Goal: Task Accomplishment & Management: Manage account settings

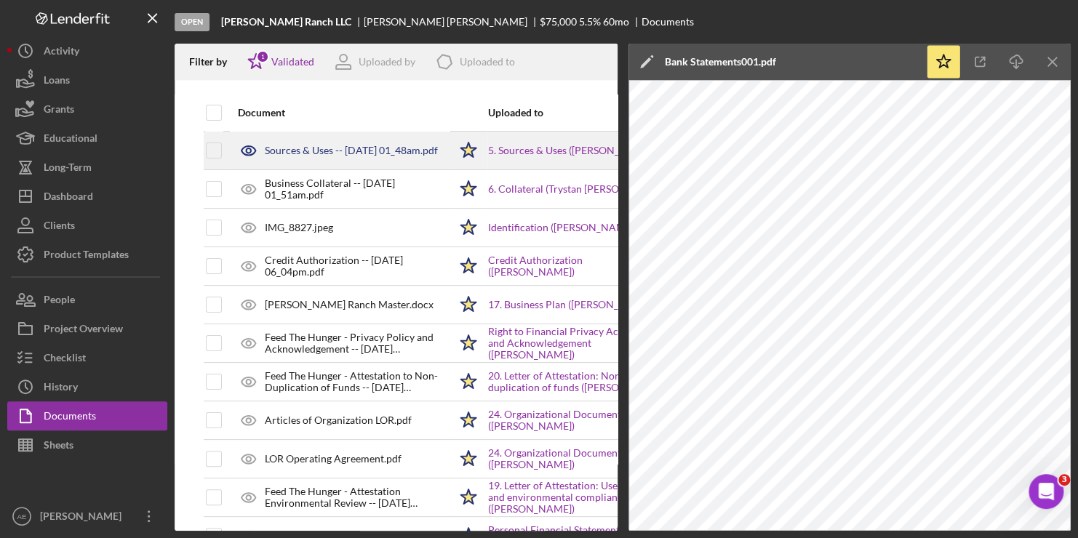
click at [316, 145] on div "Sources & Uses -- [DATE] 01_48am.pdf" at bounding box center [351, 151] width 173 height 12
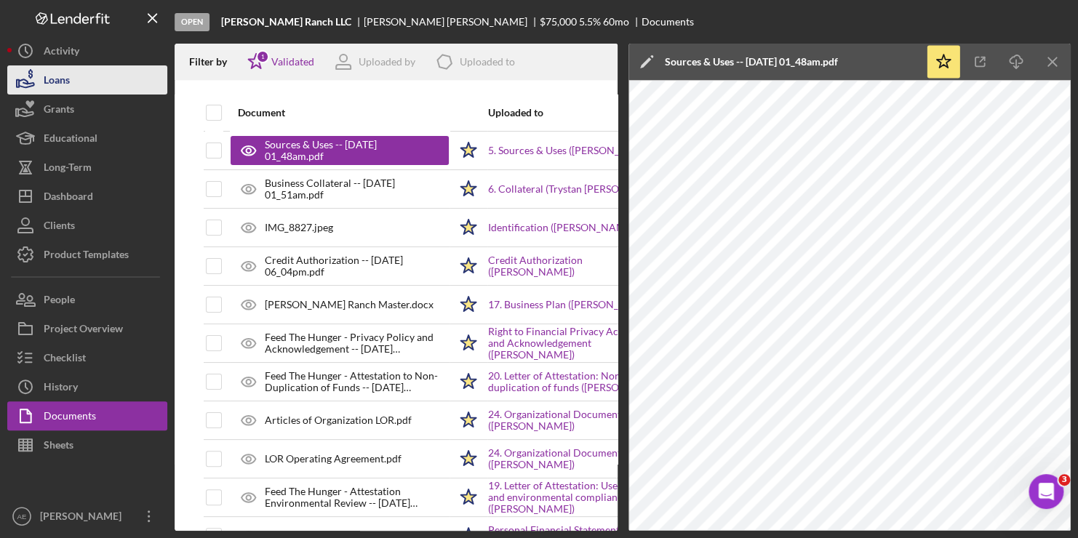
click at [99, 86] on button "Loans" at bounding box center [87, 79] width 160 height 29
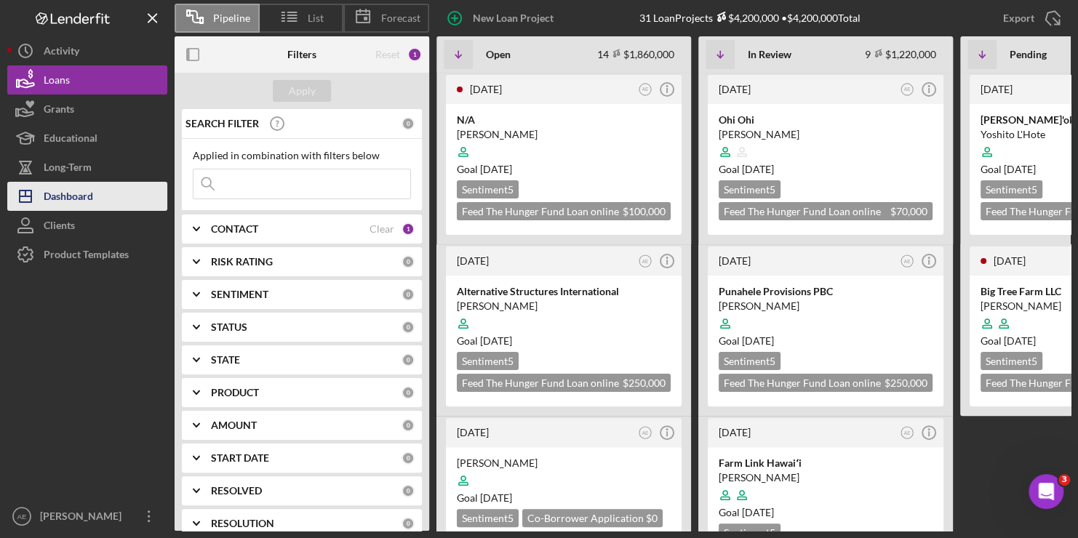
click at [84, 196] on div "Dashboard" at bounding box center [68, 198] width 49 height 33
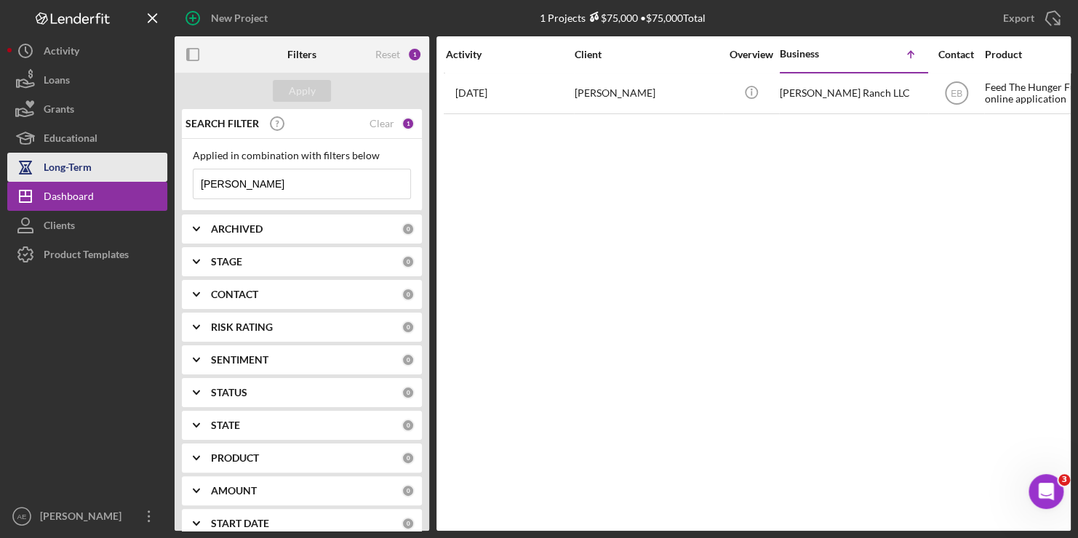
drag, startPoint x: 242, startPoint y: 183, endPoint x: 106, endPoint y: 178, distance: 136.9
click at [106, 178] on div "New Project 1 Projects $75,000 • $75,000 Total [PERSON_NAME] Export Icon/Export…" at bounding box center [539, 265] width 1064 height 531
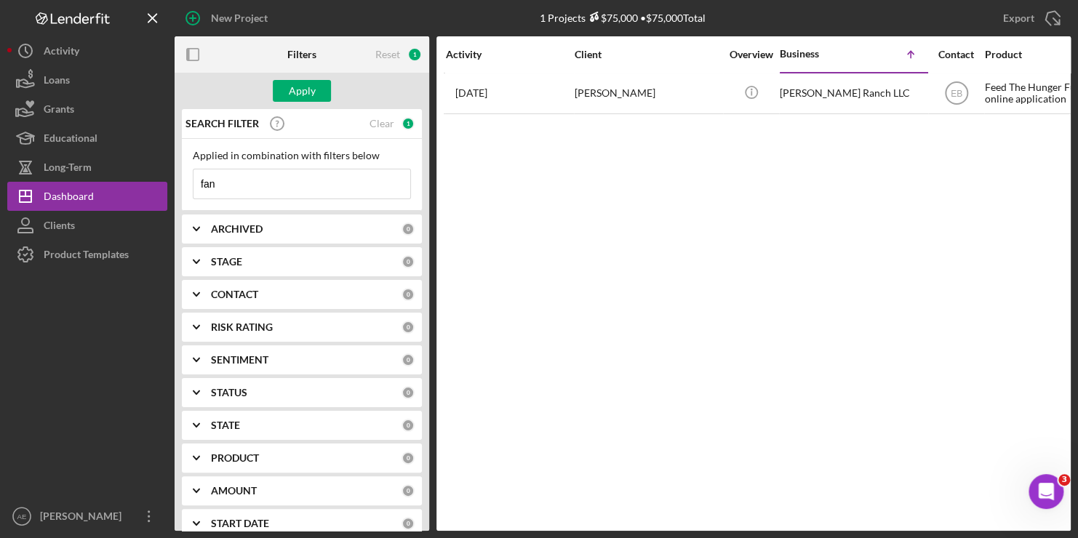
type input "fang"
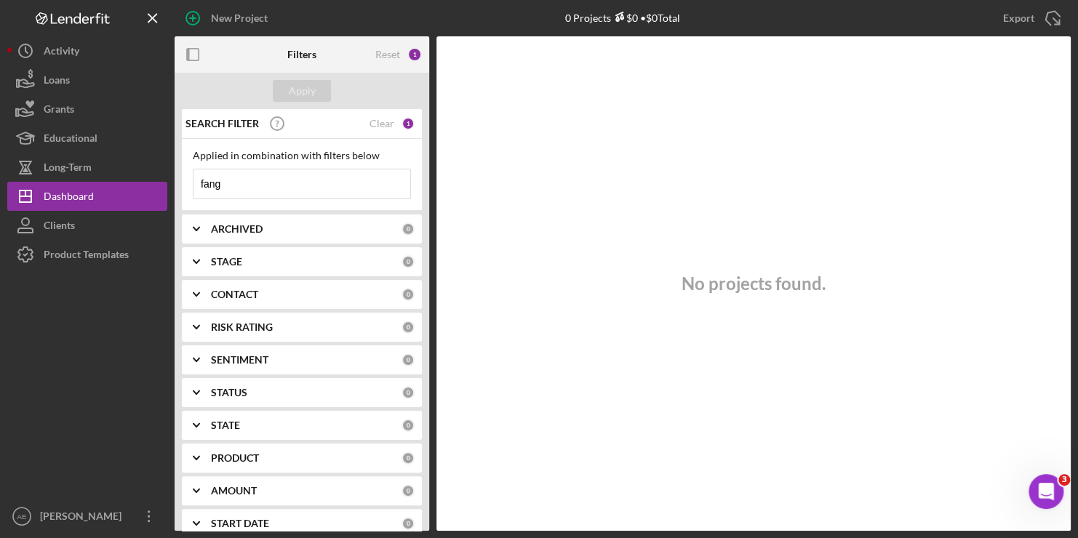
drag, startPoint x: 253, startPoint y: 183, endPoint x: 184, endPoint y: 181, distance: 69.2
click at [184, 181] on div "Applied in combination with filters below fang Icon/Menu Close" at bounding box center [302, 175] width 240 height 72
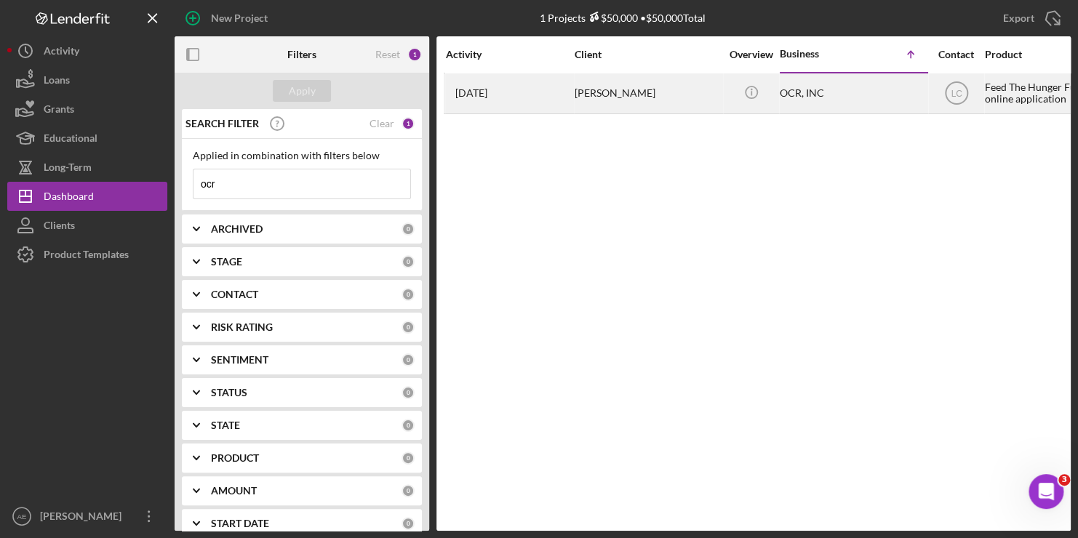
type input "ocr"
click at [603, 97] on div "[PERSON_NAME]" at bounding box center [648, 93] width 146 height 39
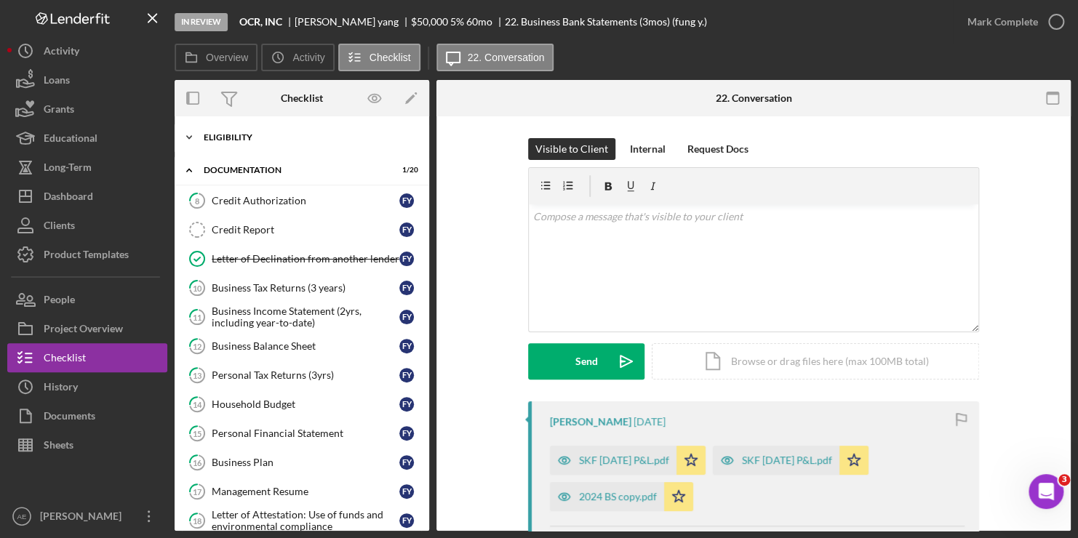
click at [234, 135] on div "Eligibility" at bounding box center [307, 137] width 207 height 9
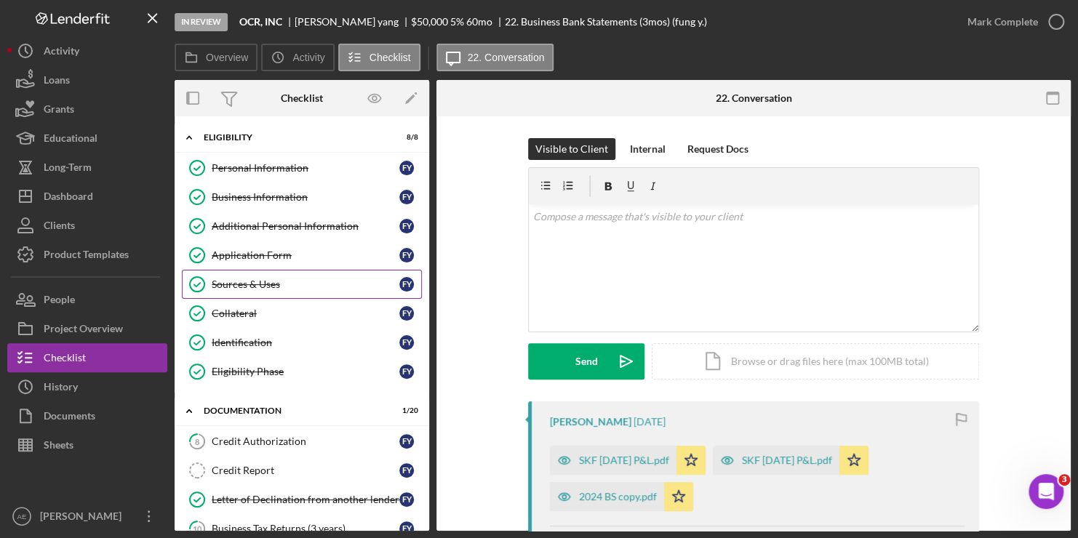
click at [232, 282] on div "Sources & Uses" at bounding box center [306, 285] width 188 height 12
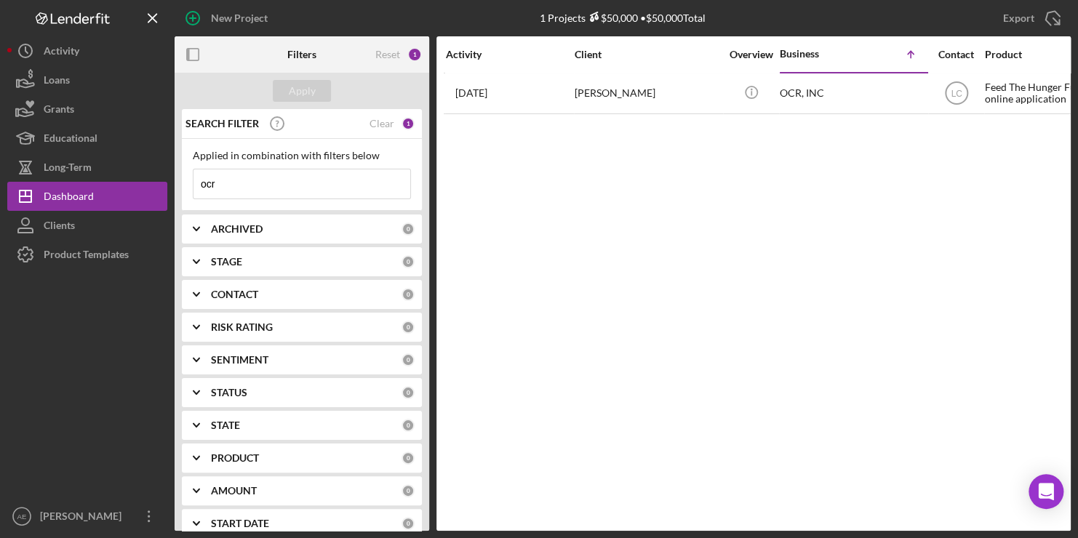
click at [63, 382] on div at bounding box center [87, 385] width 160 height 233
click at [295, 52] on b "Filters" at bounding box center [301, 55] width 29 height 12
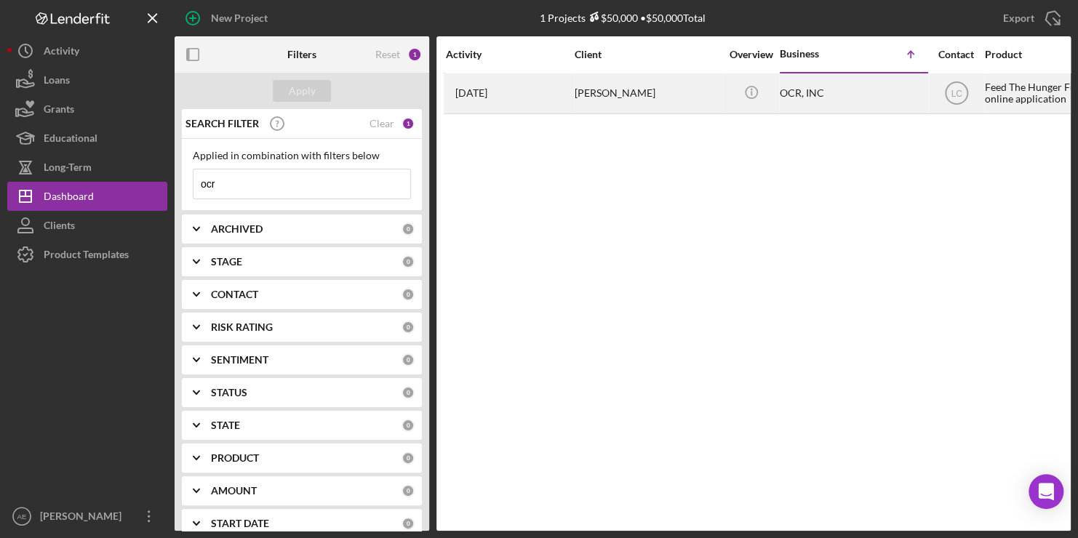
click at [802, 93] on div "OCR, INC" at bounding box center [853, 93] width 146 height 39
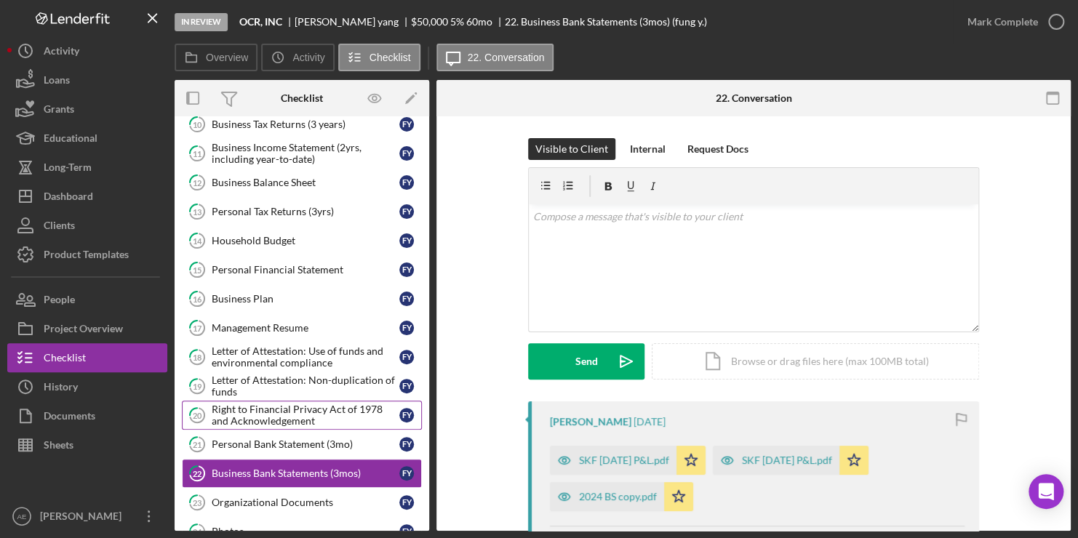
scroll to position [163, 0]
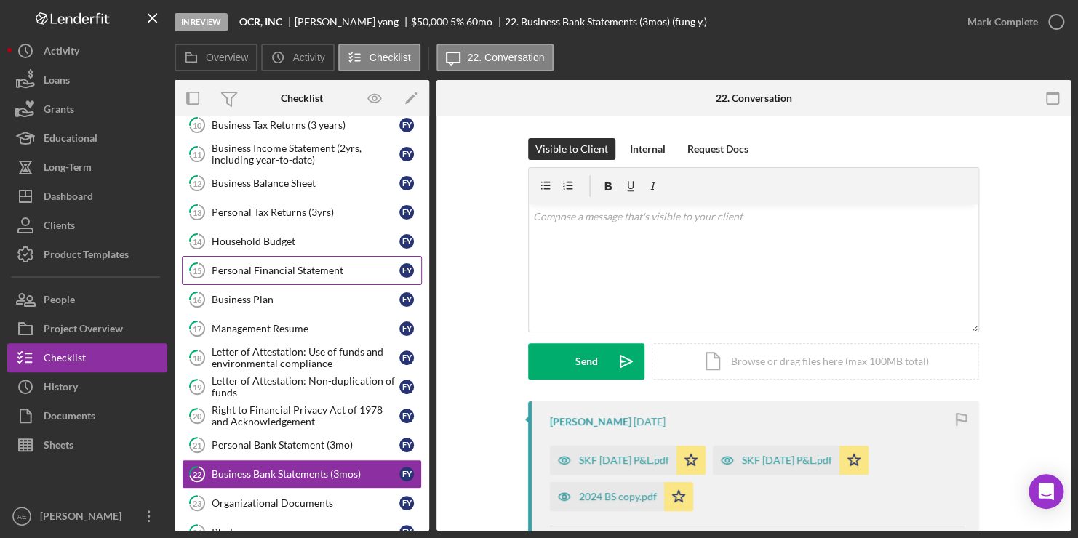
click at [252, 265] on div "Personal Financial Statement" at bounding box center [306, 271] width 188 height 12
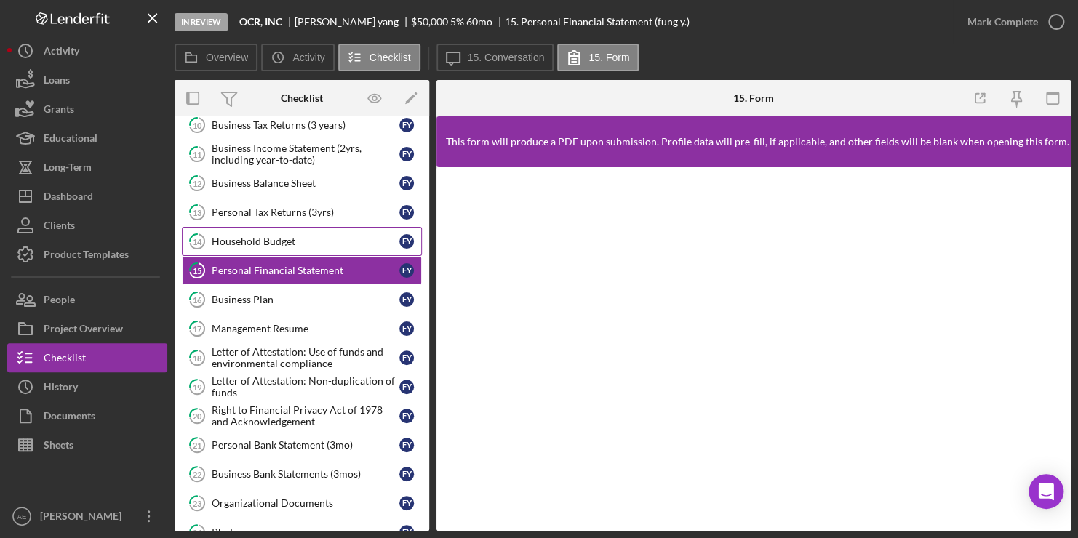
click at [247, 244] on div "Household Budget" at bounding box center [306, 242] width 188 height 12
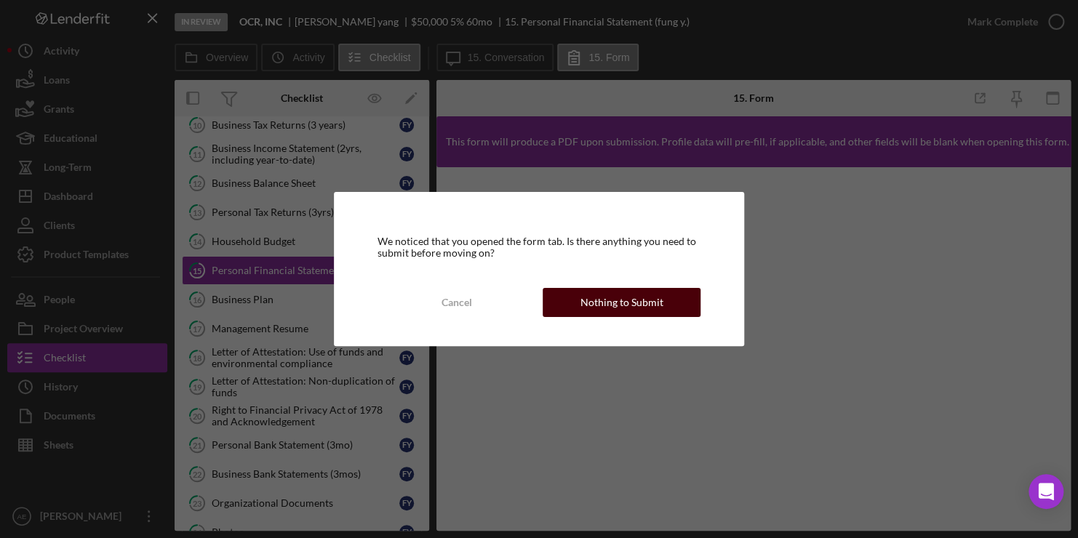
click at [624, 303] on div "Nothing to Submit" at bounding box center [622, 302] width 83 height 29
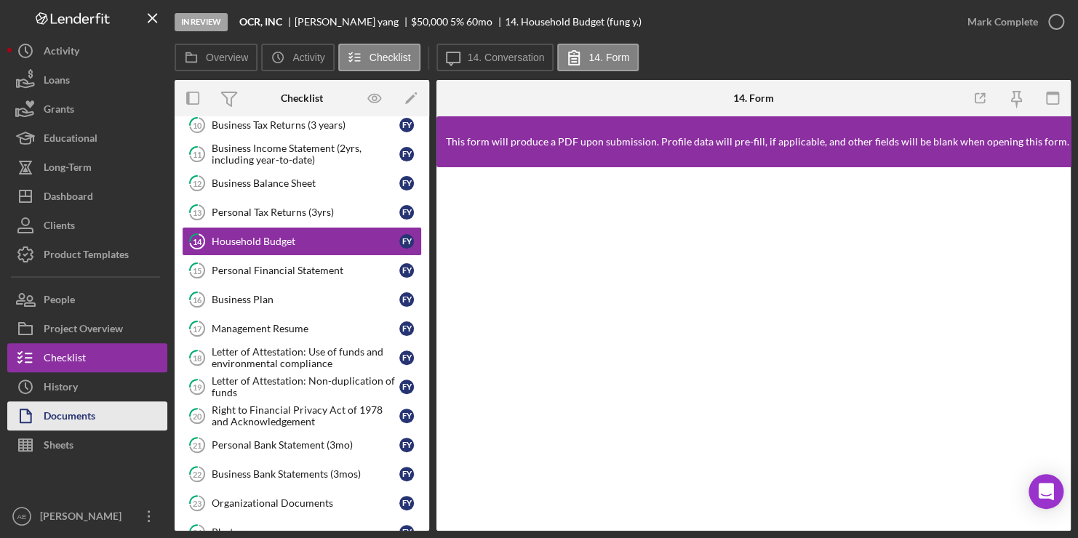
click at [108, 418] on button "Documents" at bounding box center [87, 416] width 160 height 29
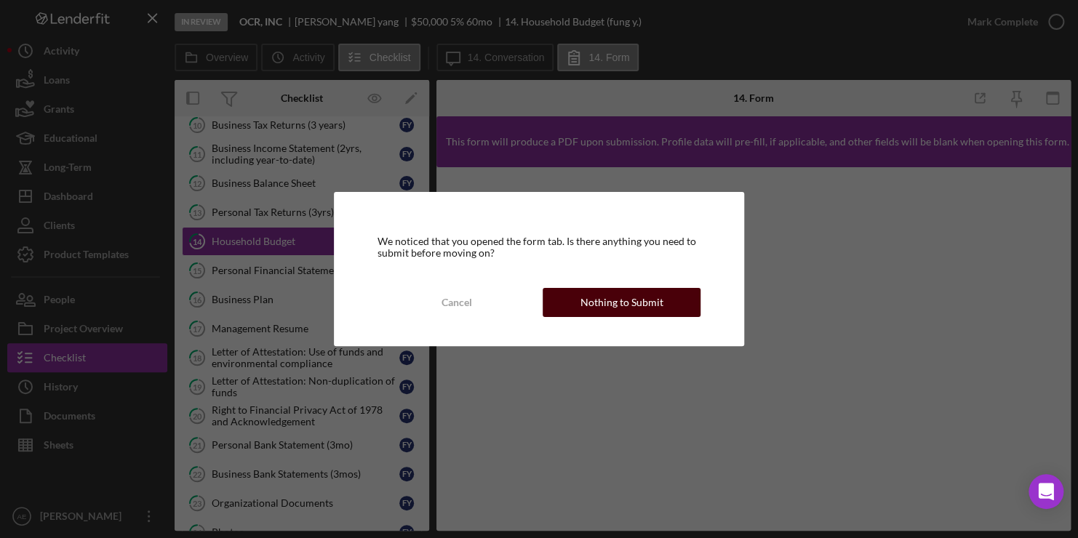
click at [600, 303] on div "Nothing to Submit" at bounding box center [622, 302] width 83 height 29
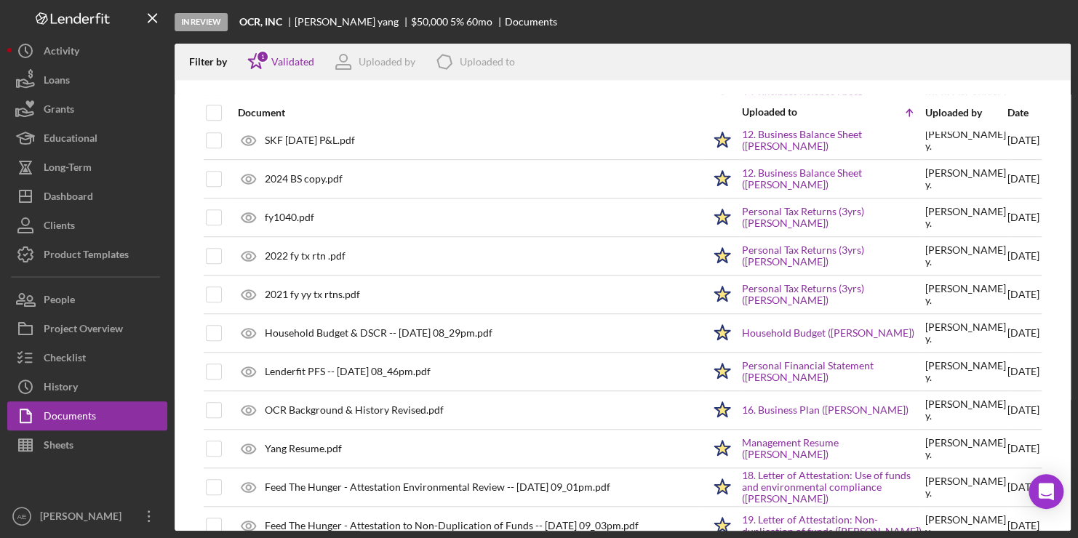
scroll to position [435, 0]
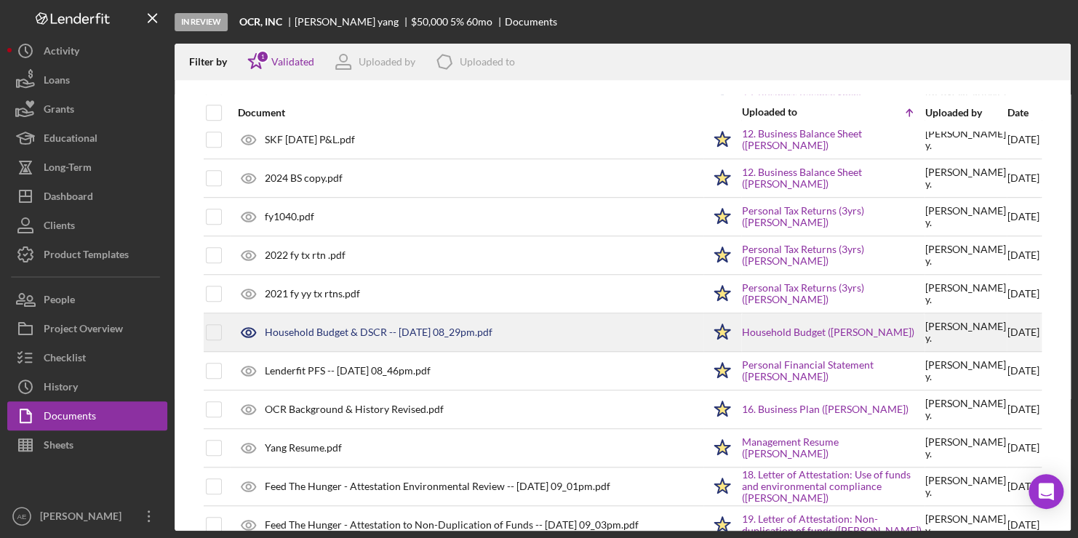
click at [398, 329] on div "Household Budget & DSCR -- 2024-10-25 08_29pm.pdf" at bounding box center [379, 333] width 228 height 12
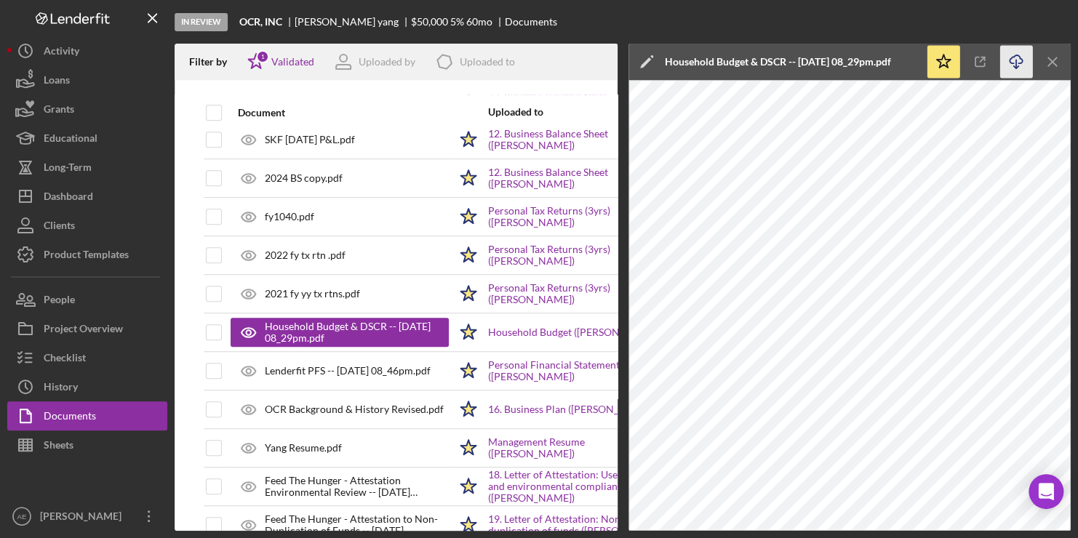
click at [1019, 57] on icon "button" at bounding box center [1016, 59] width 12 height 8
